Goal: Information Seeking & Learning: Learn about a topic

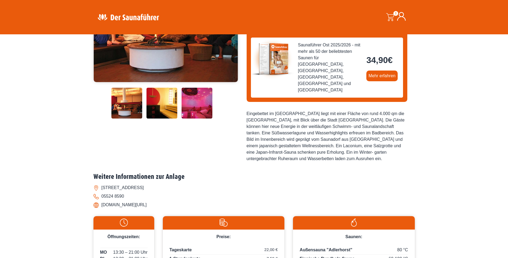
scroll to position [152, 0]
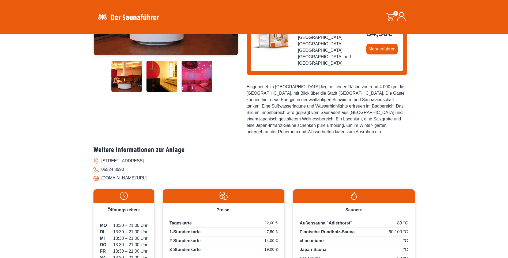
drag, startPoint x: 205, startPoint y: 151, endPoint x: 89, endPoint y: 152, distance: 116.1
click at [89, 152] on div "Startseite » [GEOGRAPHIC_DATA]/[GEOGRAPHIC_DATA] – [GEOGRAPHIC_DATA]-Therme [GE…" at bounding box center [254, 91] width 508 height 394
drag, startPoint x: 89, startPoint y: 152, endPoint x: 104, endPoint y: 152, distance: 15.0
copy li "[DOMAIN_NAME][URL]"
click at [62, 153] on div "Startseite » [GEOGRAPHIC_DATA]/[GEOGRAPHIC_DATA] – [GEOGRAPHIC_DATA]-Therme [GE…" at bounding box center [254, 91] width 508 height 394
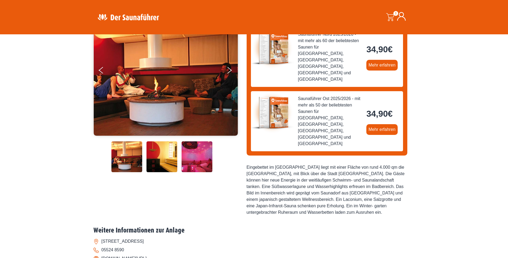
scroll to position [0, 0]
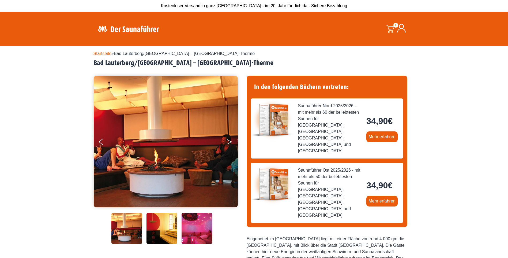
click at [228, 143] on icon "Next" at bounding box center [229, 142] width 5 height 3
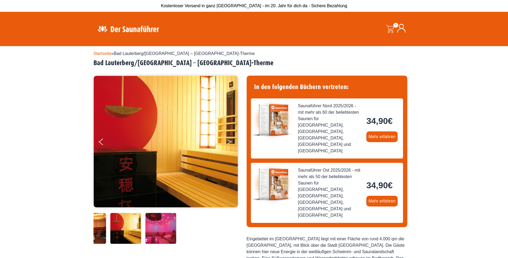
click at [228, 143] on icon "Next" at bounding box center [229, 142] width 5 height 3
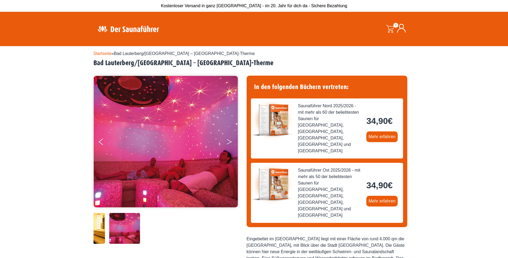
click at [228, 143] on icon "Next" at bounding box center [229, 142] width 5 height 3
click at [98, 143] on img at bounding box center [166, 141] width 144 height 155
click at [101, 140] on button "Previous" at bounding box center [105, 142] width 13 height 13
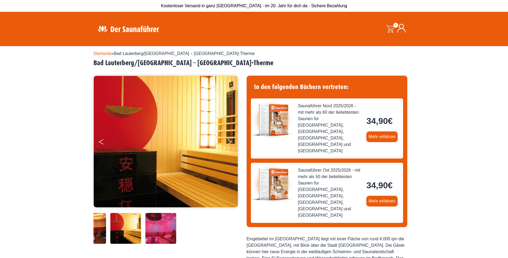
click at [101, 140] on button "Previous" at bounding box center [105, 142] width 13 height 13
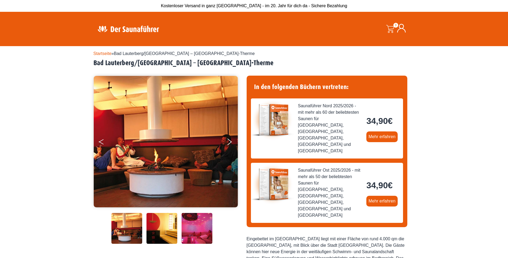
click at [101, 140] on button "Previous" at bounding box center [105, 142] width 13 height 13
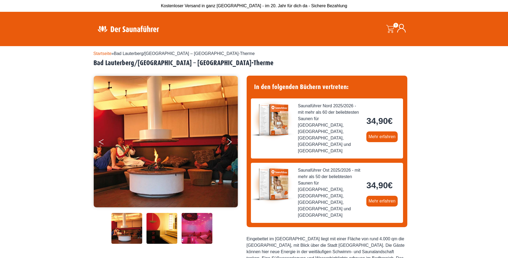
click at [101, 140] on button "Previous" at bounding box center [105, 142] width 13 height 13
